Goal: Information Seeking & Learning: Learn about a topic

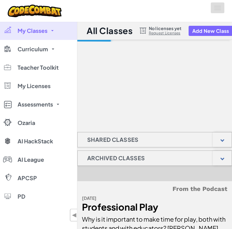
click at [219, 11] on button "Toggle navigation" at bounding box center [217, 7] width 14 height 11
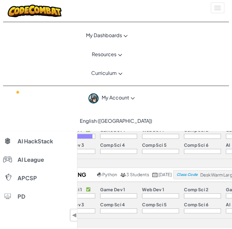
click at [215, 14] on div "Toggle navigation" at bounding box center [115, 11] width 225 height 22
click at [217, 12] on button "Toggle navigation" at bounding box center [217, 7] width 14 height 11
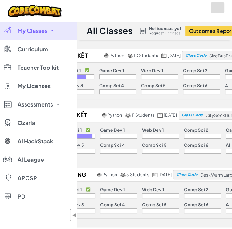
click at [218, 10] on span at bounding box center [217, 10] width 7 height 1
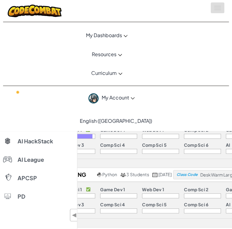
click at [217, 11] on button "Toggle navigation" at bounding box center [217, 7] width 14 height 11
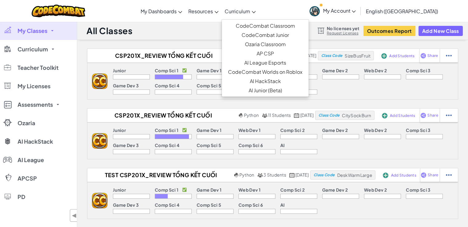
click at [231, 13] on span "Curriculum" at bounding box center [238, 11] width 26 height 6
click at [231, 36] on link "CodeCombat Junior" at bounding box center [265, 34] width 87 height 9
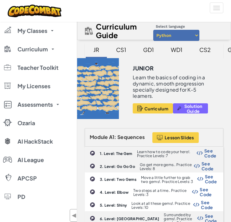
click at [207, 52] on div "CS2" at bounding box center [205, 49] width 24 height 14
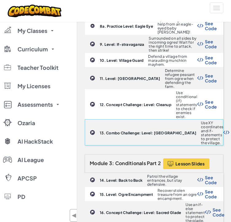
scroll to position [337, 0]
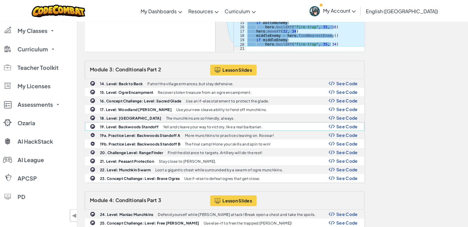
scroll to position [341, 0]
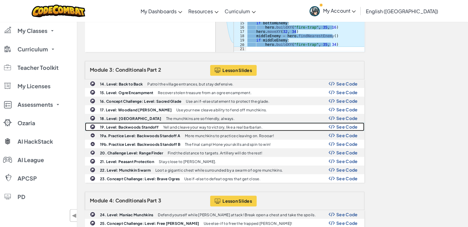
click at [231, 123] on div "19. Level: Backwoods Standoff Yell and cleave your way to victory, like a real …" at bounding box center [224, 127] width 279 height 8
click at [231, 124] on span "See Code" at bounding box center [347, 126] width 22 height 5
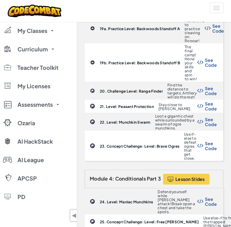
scroll to position [957, 0]
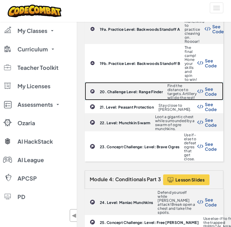
click at [210, 86] on span "See Code" at bounding box center [211, 91] width 12 height 10
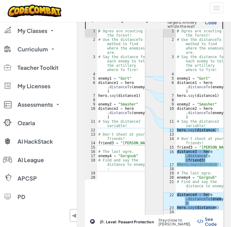
scroll to position [1030, 0]
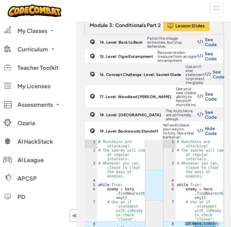
scroll to position [635, 0]
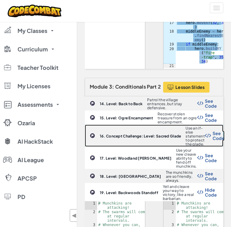
click at [214, 131] on span "See Code" at bounding box center [219, 136] width 12 height 10
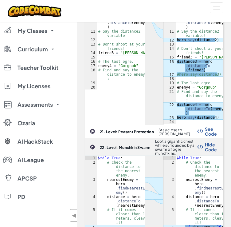
scroll to position [1202, 0]
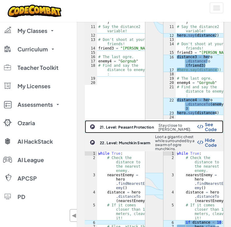
click at [205, 122] on span "See Code" at bounding box center [211, 127] width 12 height 10
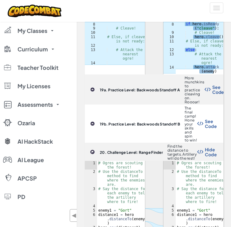
scroll to position [963, 0]
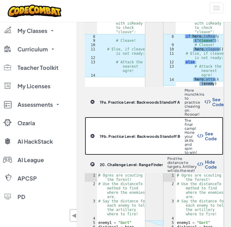
click at [209, 131] on span "See Code" at bounding box center [211, 136] width 12 height 10
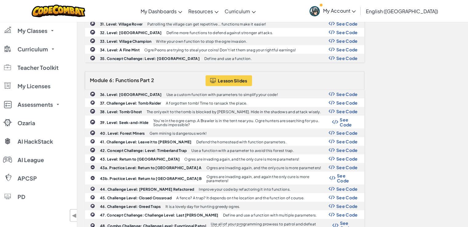
scroll to position [1021, 0]
